Goal: Task Accomplishment & Management: Use online tool/utility

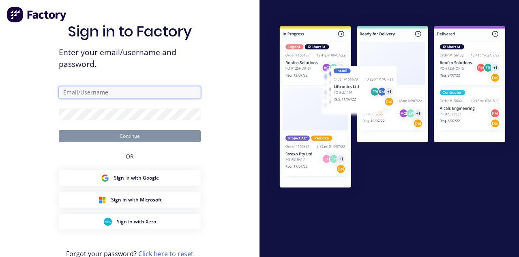
click at [68, 98] on input "text" at bounding box center [130, 92] width 142 height 12
type input "[EMAIL_ADDRESS][DOMAIN_NAME]"
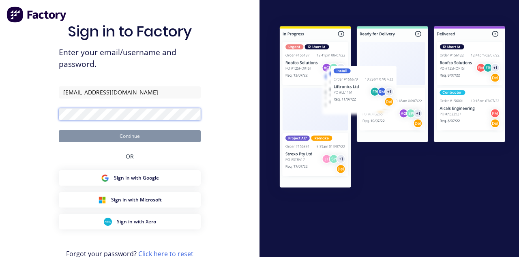
click at [59, 130] on button "Continue" at bounding box center [130, 136] width 142 height 12
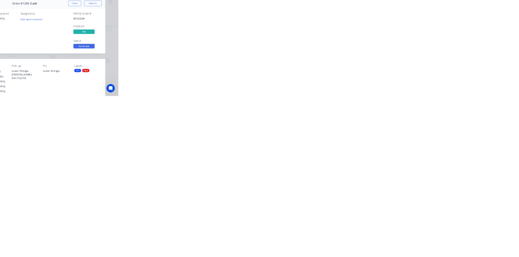
click at [434, 45] on button "Close" at bounding box center [419, 44] width 30 height 13
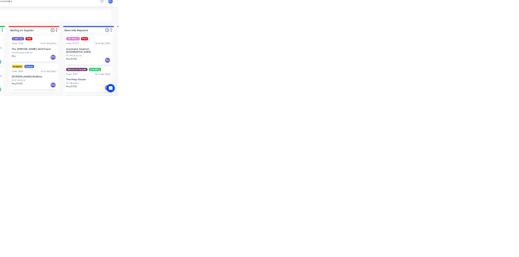
scroll to position [75, 0]
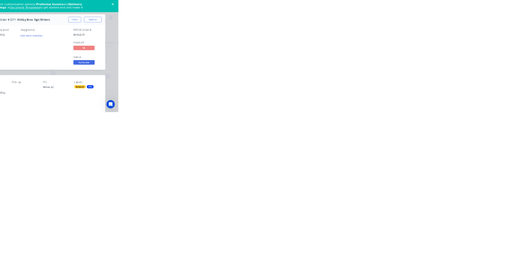
click at [434, 45] on button "Close" at bounding box center [419, 44] width 30 height 13
